Goal: Task Accomplishment & Management: Use online tool/utility

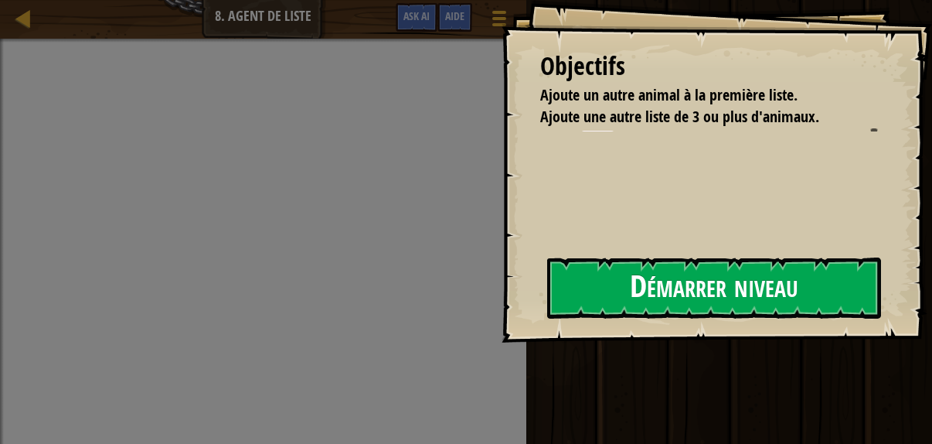
click at [612, 288] on button "Démarrer niveau" at bounding box center [714, 287] width 334 height 61
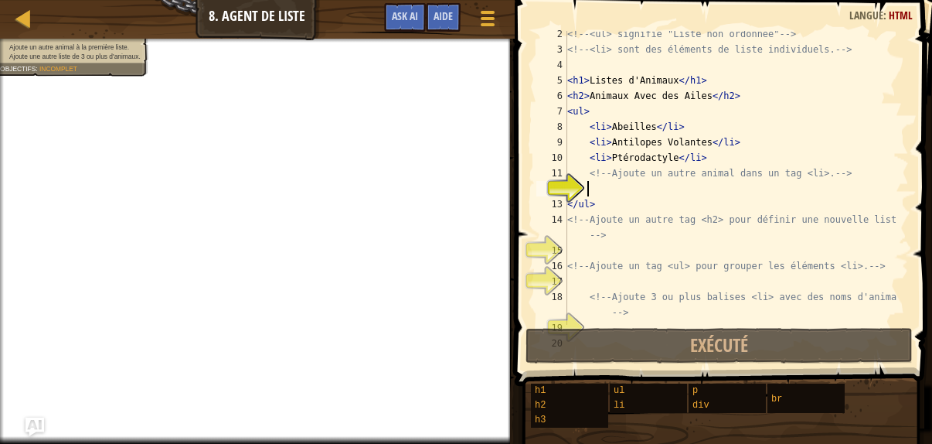
scroll to position [46, 0]
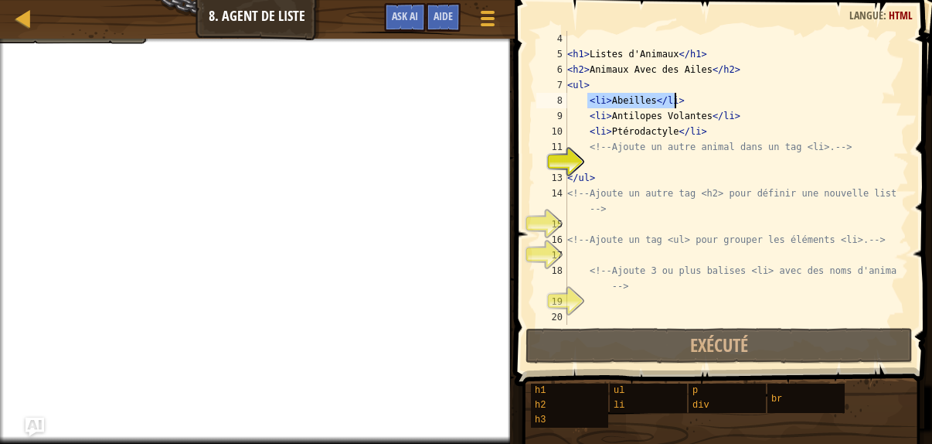
drag, startPoint x: 585, startPoint y: 100, endPoint x: 680, endPoint y: 97, distance: 95.1
click at [680, 97] on div "< h1 > Listes d'Animaux </ h1 > < h2 > Animaux Avec des Ailes </ h2 > < ul > < …" at bounding box center [730, 193] width 333 height 325
click at [607, 167] on div "< h1 > Listes d'Animaux </ h1 > < h2 > Animaux Avec des Ailes </ h2 > < ul > < …" at bounding box center [730, 193] width 333 height 325
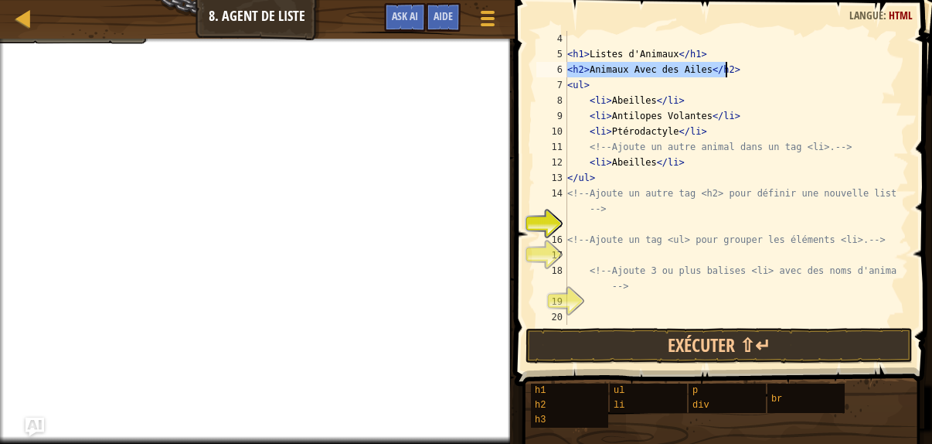
drag, startPoint x: 569, startPoint y: 67, endPoint x: 749, endPoint y: 67, distance: 180.1
click at [749, 67] on div "< h1 > Listes d'Animaux </ h1 > < h2 > Animaux Avec des Ailes </ h2 > < ul > < …" at bounding box center [730, 193] width 333 height 325
type textarea "<h2>Animaux Avec des Ailes</h2>"
click at [598, 220] on div "< h1 > Listes d'Animaux </ h1 > < h2 > Animaux Avec des Ailes </ h2 > < ul > < …" at bounding box center [730, 193] width 333 height 325
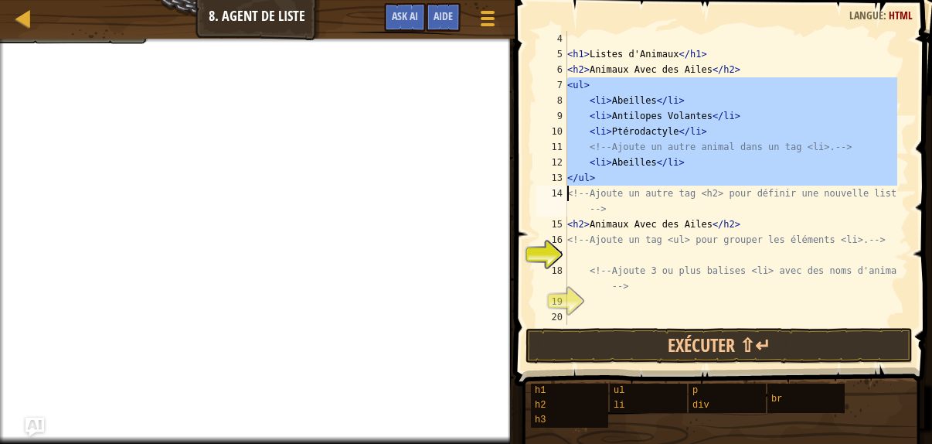
drag, startPoint x: 566, startPoint y: 87, endPoint x: 738, endPoint y: 183, distance: 197.0
click at [738, 183] on div "<h2>Animaux Avec des Ailes</h2> 4 5 6 7 8 9 10 11 12 13 14 15 16 17 18 19 20 < …" at bounding box center [721, 178] width 376 height 294
type textarea "</ul> <!-- Ajoute un autre tag <h2> pour définir une nouvelle liste -->"
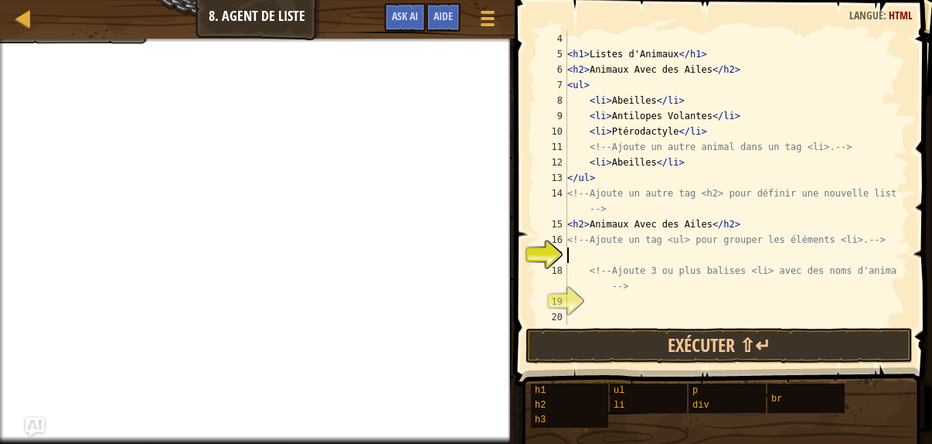
click at [577, 261] on div "< h1 > Listes d'Animaux </ h1 > < h2 > Animaux Avec des Ailes </ h2 > < ul > < …" at bounding box center [730, 193] width 333 height 325
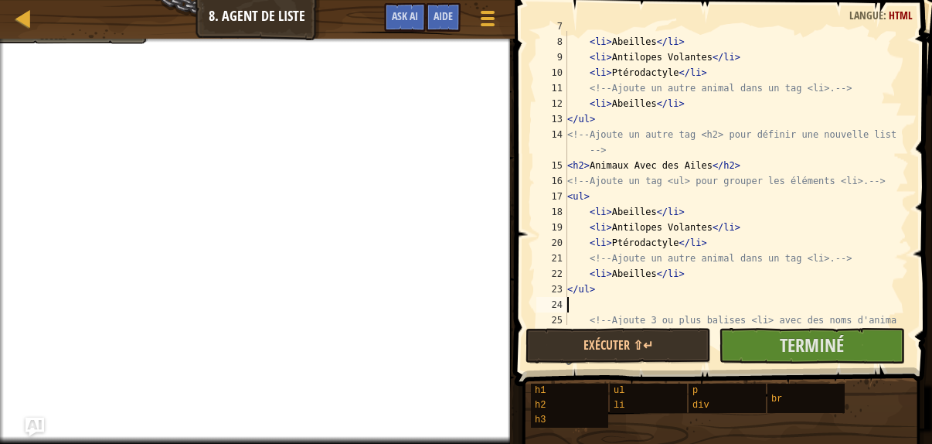
scroll to position [106, 0]
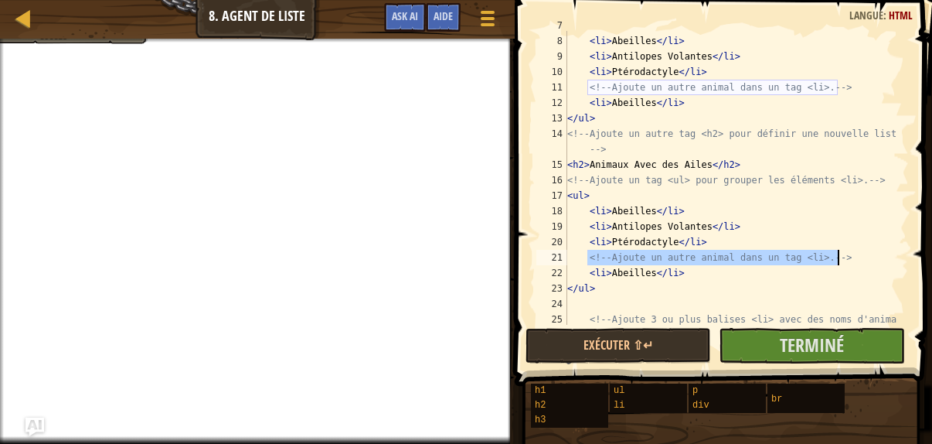
drag, startPoint x: 588, startPoint y: 254, endPoint x: 840, endPoint y: 258, distance: 252.1
click at [840, 258] on div "< ul > < li > Abeilles </ li > < li > Antilopes Volantes </ li > < li > Ptéroda…" at bounding box center [730, 188] width 333 height 340
type textarea "<!-- Ajoute un autre animal dans un tag <li>. -->"
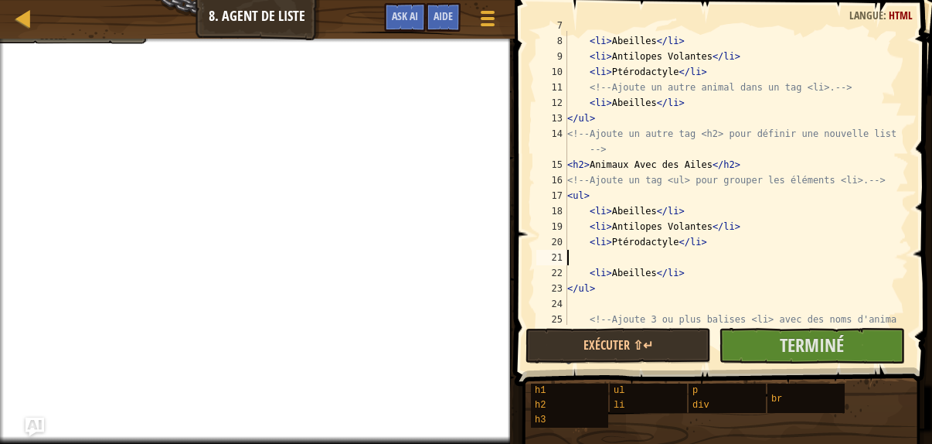
type textarea "<li>Ptérodactyle</li>"
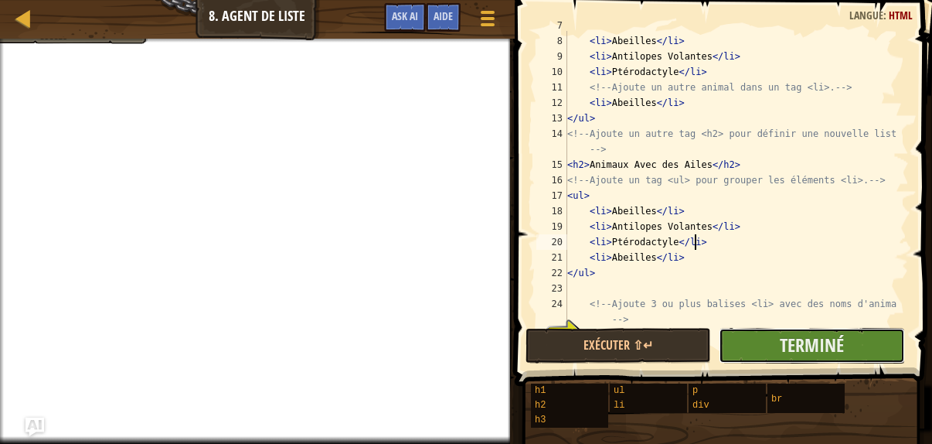
click at [778, 358] on button "Terminé" at bounding box center [812, 346] width 186 height 36
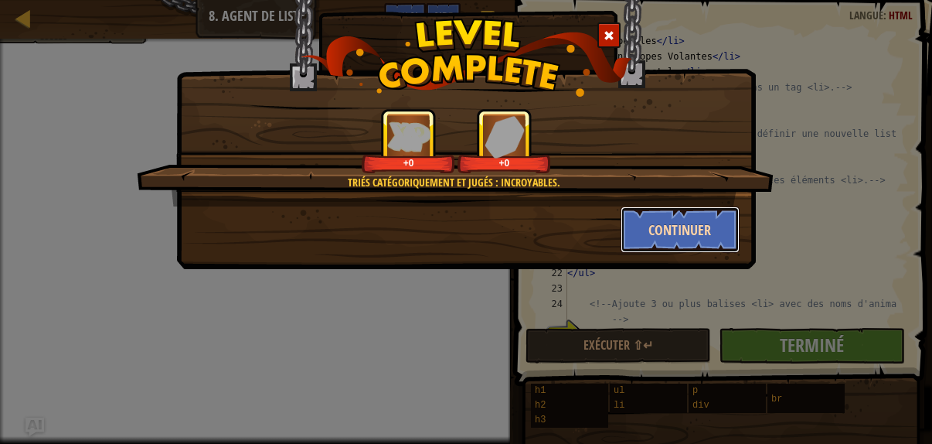
click at [666, 228] on button "Continuer" at bounding box center [681, 229] width 120 height 46
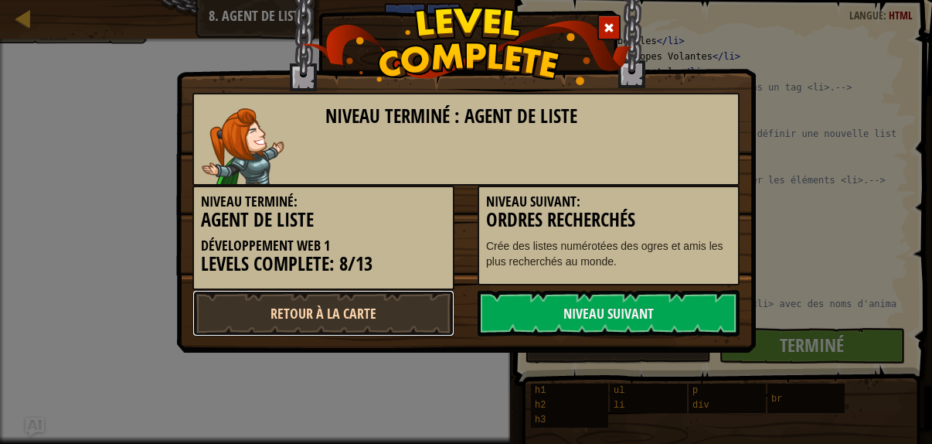
click at [373, 299] on link "Retour à la Carte" at bounding box center [324, 313] width 262 height 46
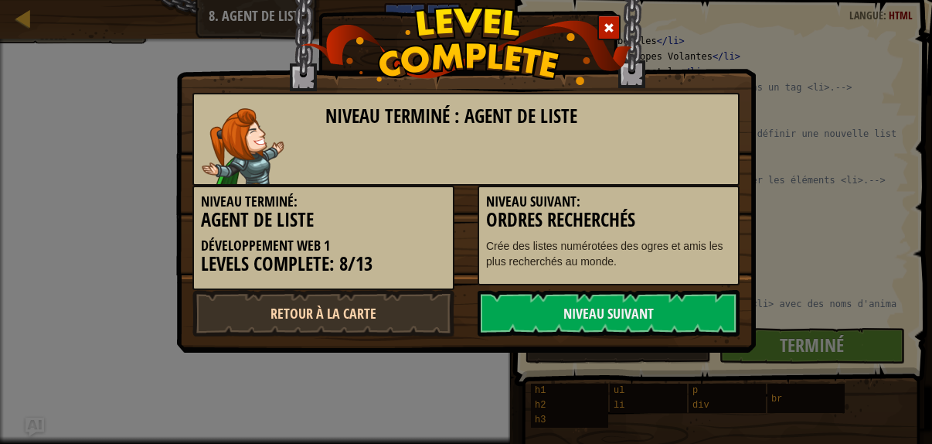
select select "fr"
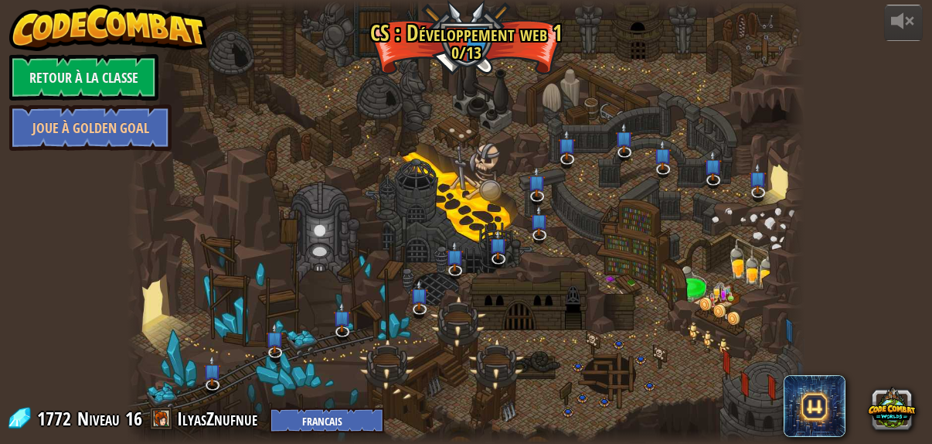
select select "fr"
